Goal: Find contact information: Find contact information

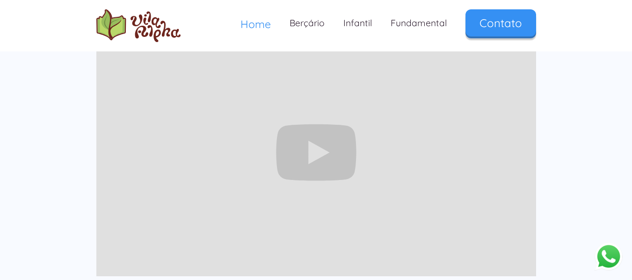
scroll to position [917, 0]
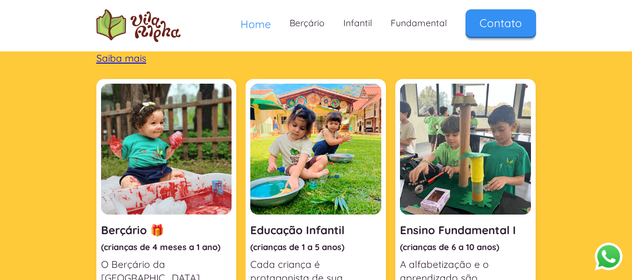
scroll to position [309, 0]
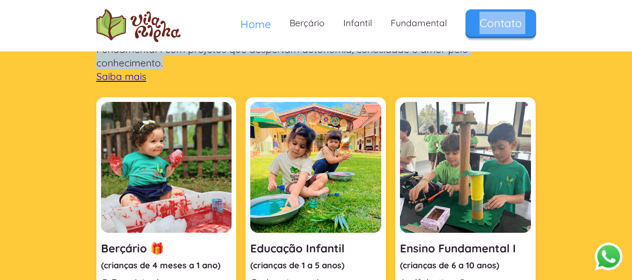
drag, startPoint x: 616, startPoint y: 36, endPoint x: 639, endPoint y: 43, distance: 24.0
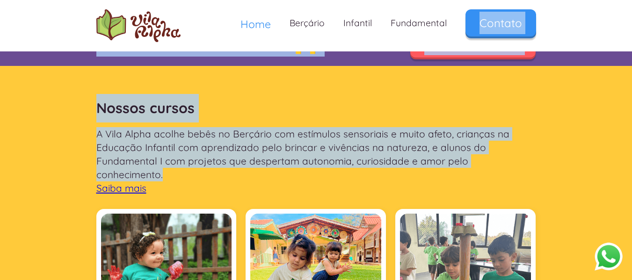
scroll to position [0, 0]
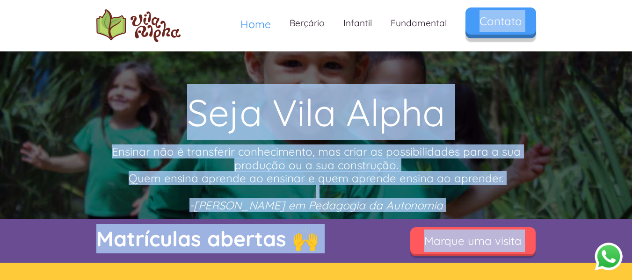
click at [508, 22] on link "Contato" at bounding box center [501, 20] width 71 height 27
